Goal: Navigation & Orientation: Go to known website

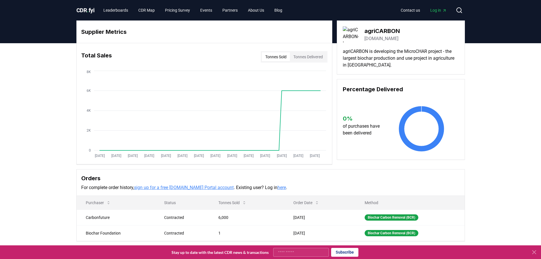
click at [383, 38] on link "[DOMAIN_NAME]" at bounding box center [381, 38] width 34 height 7
